Goal: Check status: Check status

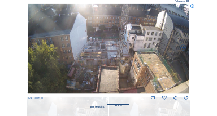
scroll to position [34, 0]
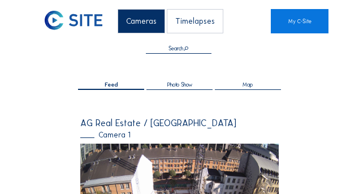
click at [102, 85] on div "Feed" at bounding box center [111, 86] width 67 height 8
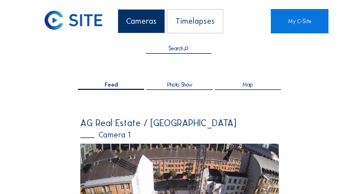
click at [106, 84] on span "Feed" at bounding box center [112, 85] width 14 height 6
click at [111, 133] on div "Camera 1" at bounding box center [179, 134] width 198 height 7
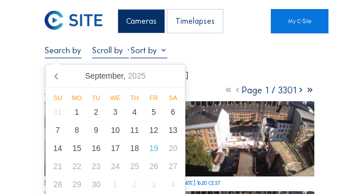
click at [71, 51] on input "text" at bounding box center [63, 50] width 37 height 10
click at [114, 147] on div "17" at bounding box center [115, 148] width 19 height 18
type input "[DATE] 16:25"
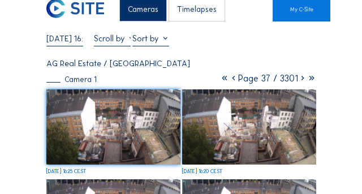
scroll to position [19, 0]
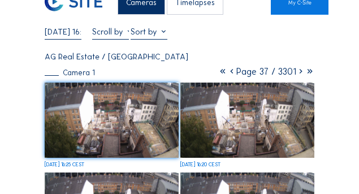
click at [249, 126] on img at bounding box center [246, 120] width 133 height 75
